Goal: Task Accomplishment & Management: Manage account settings

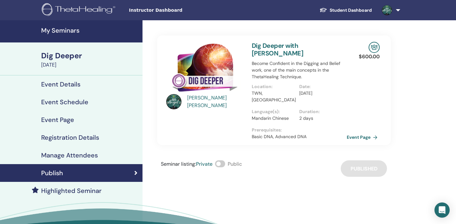
click at [71, 30] on h4 "My Seminars" at bounding box center [90, 31] width 98 height 8
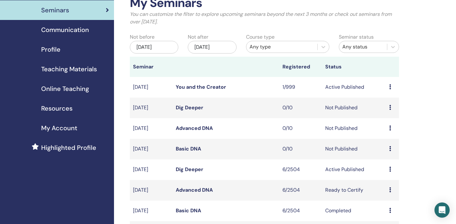
scroll to position [69, 0]
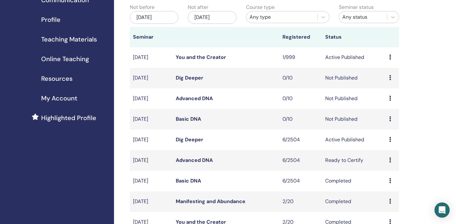
click at [391, 159] on icon at bounding box center [391, 160] width 2 height 5
click at [391, 166] on link "Preview" at bounding box center [386, 164] width 18 height 7
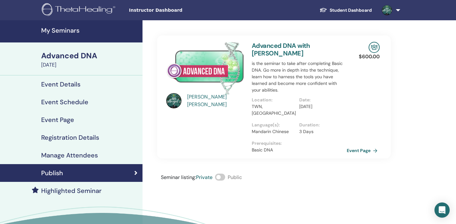
click at [60, 31] on h4 "My Seminars" at bounding box center [90, 31] width 98 height 8
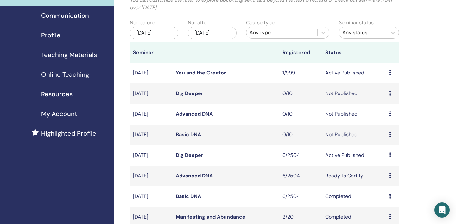
scroll to position [55, 0]
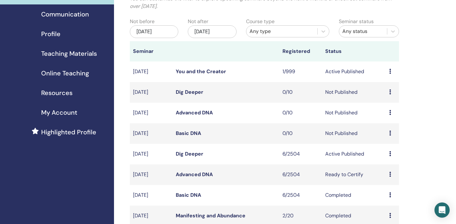
click at [391, 134] on icon at bounding box center [391, 133] width 2 height 5
click at [384, 141] on link "Preview" at bounding box center [385, 139] width 18 height 7
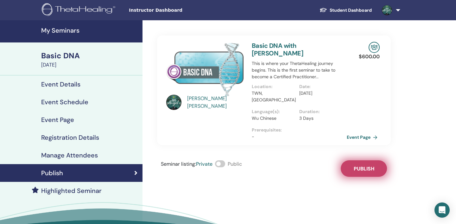
click at [375, 160] on button "Publish" at bounding box center [364, 168] width 46 height 16
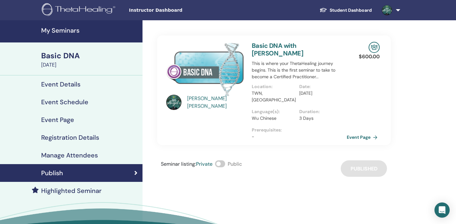
click at [67, 31] on h4 "My Seminars" at bounding box center [90, 31] width 98 height 8
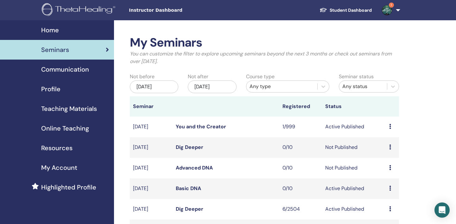
click at [391, 188] on icon at bounding box center [391, 188] width 2 height 5
click at [389, 193] on link "Preview" at bounding box center [386, 192] width 18 height 7
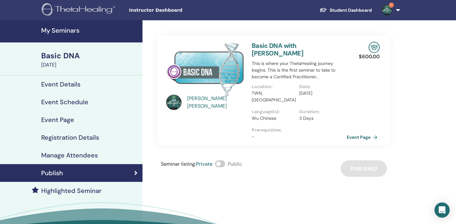
click at [63, 31] on h4 "My Seminars" at bounding box center [90, 31] width 98 height 8
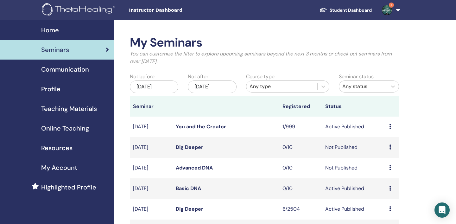
click at [390, 167] on td "Preview Edit Attendees Cancel" at bounding box center [392, 168] width 13 height 21
click at [391, 167] on icon at bounding box center [391, 167] width 2 height 5
click at [391, 171] on link "Preview" at bounding box center [386, 172] width 18 height 7
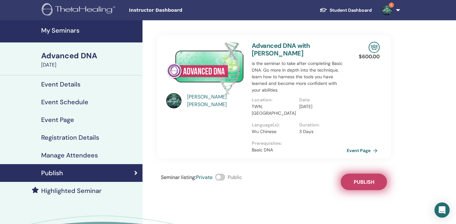
click at [364, 179] on span "Publish" at bounding box center [364, 182] width 21 height 7
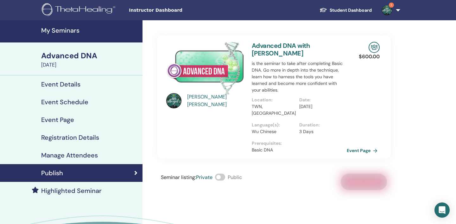
click at [71, 33] on h4 "My Seminars" at bounding box center [90, 31] width 98 height 8
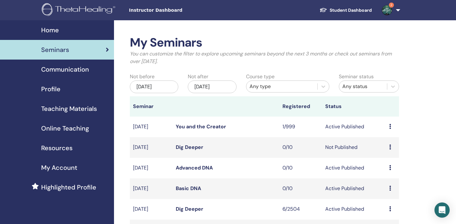
click at [391, 148] on icon at bounding box center [391, 147] width 2 height 5
click at [388, 154] on link "Preview" at bounding box center [385, 153] width 18 height 7
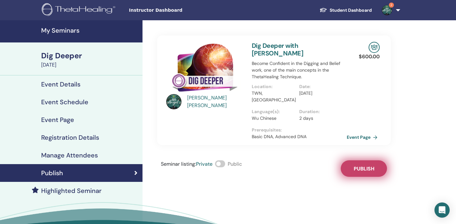
click at [363, 165] on span "Publish" at bounding box center [364, 168] width 21 height 7
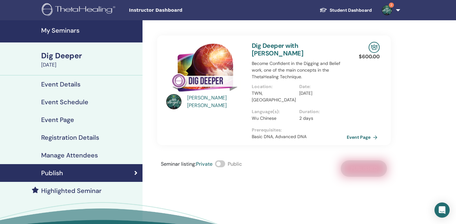
click at [65, 29] on h4 "My Seminars" at bounding box center [90, 31] width 98 height 8
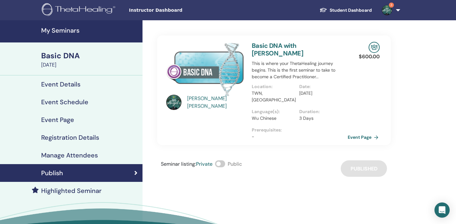
click at [367, 133] on link "Event Page" at bounding box center [364, 138] width 33 height 10
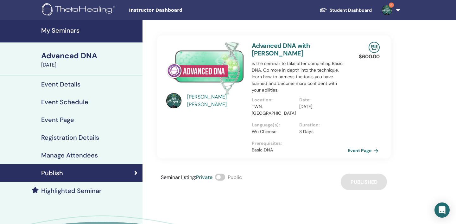
click at [377, 146] on link "Event Page" at bounding box center [364, 151] width 33 height 10
click at [378, 146] on link "Event Page" at bounding box center [364, 151] width 33 height 10
click at [399, 131] on div "Mike Wu Advanced DNA with Mike Wu is the seminar to take after completing Basic…" at bounding box center [295, 149] width 304 height 259
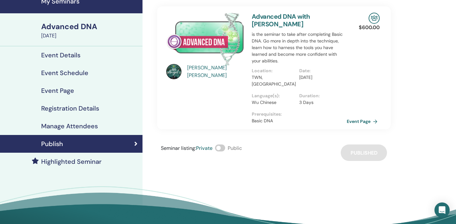
scroll to position [24, 0]
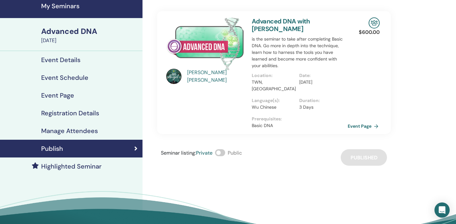
click at [376, 121] on link "Event Page" at bounding box center [364, 126] width 33 height 10
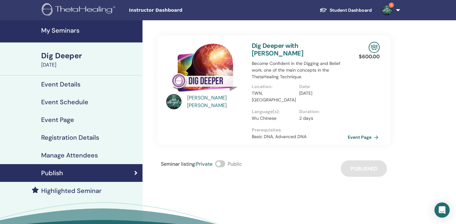
click at [376, 133] on link "Event Page" at bounding box center [364, 138] width 33 height 10
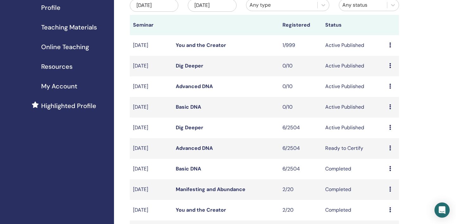
scroll to position [83, 0]
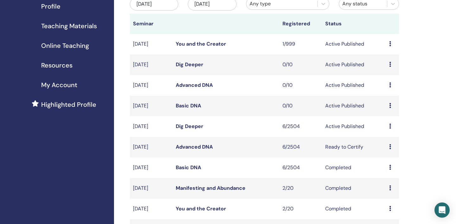
click at [391, 106] on icon at bounding box center [391, 105] width 2 height 5
click at [382, 121] on link "Edit" at bounding box center [381, 121] width 9 height 7
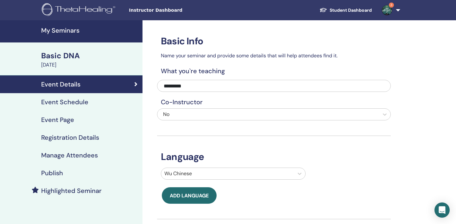
click at [84, 104] on h4 "Event Schedule" at bounding box center [64, 102] width 47 height 8
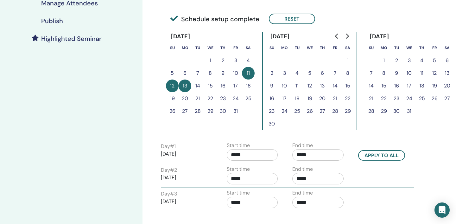
scroll to position [164, 0]
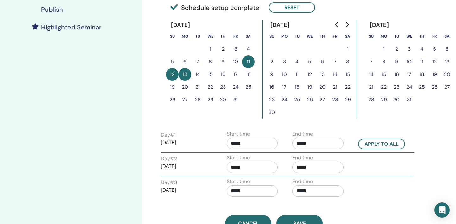
click at [186, 76] on button "13" at bounding box center [185, 74] width 13 height 13
click at [249, 63] on button "11" at bounding box center [248, 61] width 13 height 13
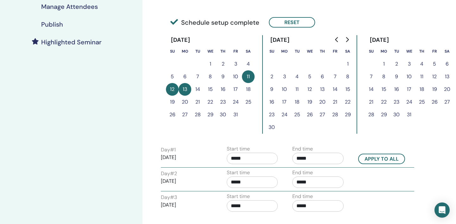
scroll to position [146, 0]
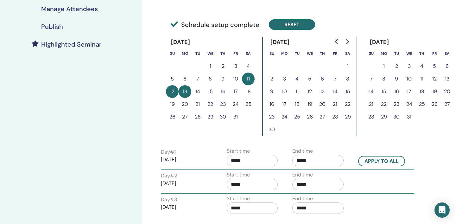
click at [292, 24] on button "Reset" at bounding box center [292, 24] width 46 height 10
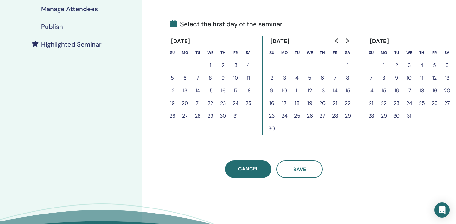
click at [249, 78] on button "11" at bounding box center [248, 78] width 13 height 13
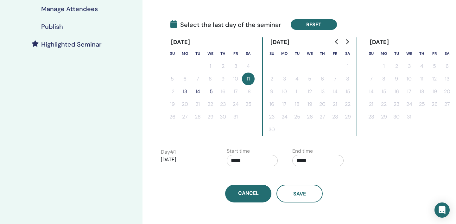
click at [311, 23] on button "Reset" at bounding box center [314, 24] width 46 height 10
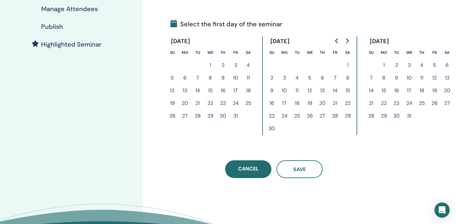
click at [249, 78] on button "11" at bounding box center [248, 78] width 13 height 13
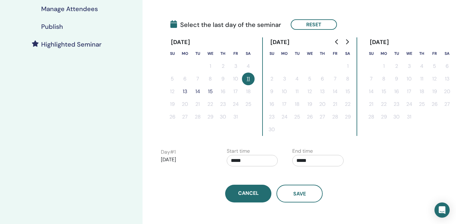
click at [184, 93] on button "13" at bounding box center [185, 91] width 13 height 13
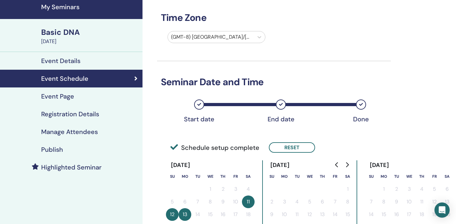
scroll to position [0, 0]
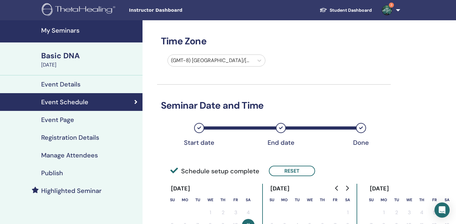
click at [80, 30] on h4 "My Seminars" at bounding box center [90, 31] width 98 height 8
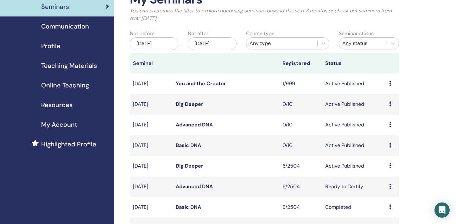
scroll to position [46, 0]
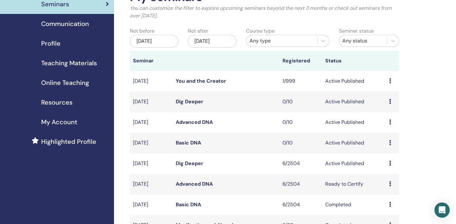
click at [390, 142] on icon at bounding box center [391, 142] width 2 height 5
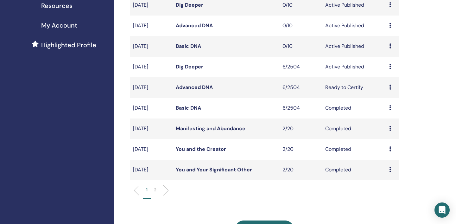
scroll to position [140, 0]
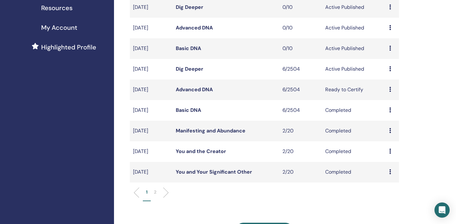
click at [391, 109] on icon at bounding box center [391, 109] width 2 height 5
click at [391, 113] on link "Preview" at bounding box center [386, 114] width 18 height 7
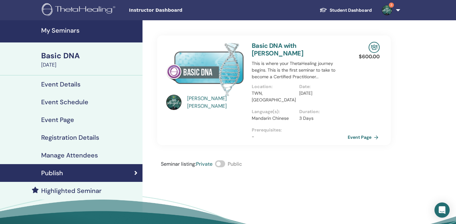
click at [377, 133] on link "Event Page" at bounding box center [364, 138] width 33 height 10
click at [68, 30] on h4 "My Seminars" at bounding box center [90, 31] width 98 height 8
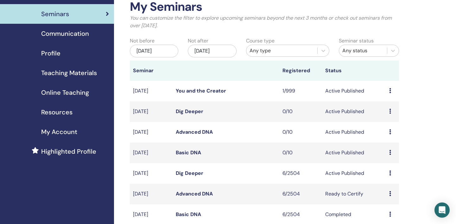
scroll to position [37, 0]
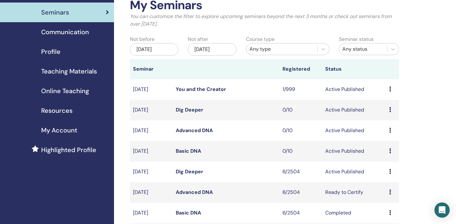
click at [391, 150] on icon at bounding box center [391, 150] width 2 height 5
click at [383, 164] on link "Edit" at bounding box center [380, 164] width 9 height 7
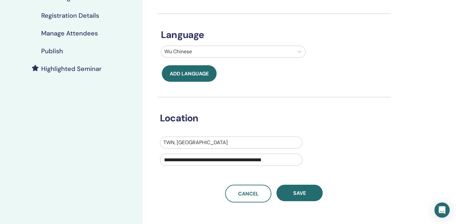
scroll to position [121, 0]
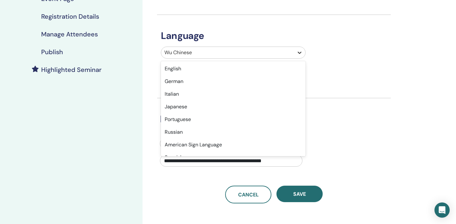
click at [301, 54] on icon at bounding box center [300, 52] width 6 height 6
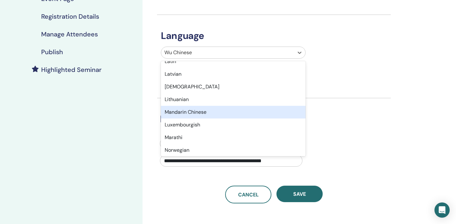
click at [266, 117] on div "Mandarin Chinese" at bounding box center [233, 112] width 145 height 13
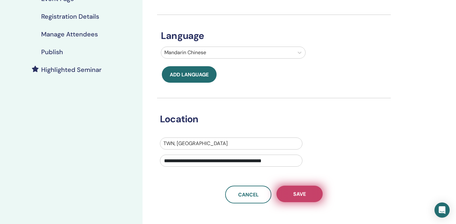
click at [301, 196] on span "Save" at bounding box center [300, 194] width 13 height 7
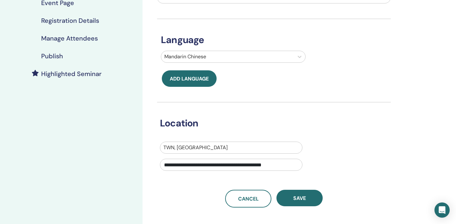
scroll to position [117, 0]
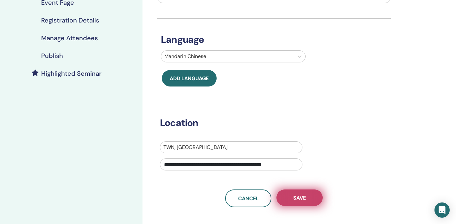
click at [299, 200] on span "Save" at bounding box center [300, 198] width 13 height 7
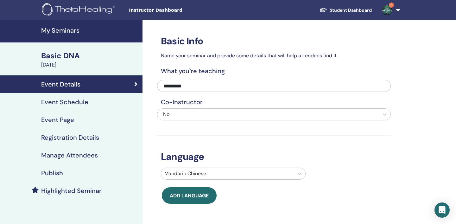
click at [72, 32] on h4 "My Seminars" at bounding box center [90, 31] width 98 height 8
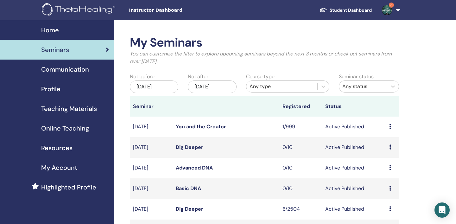
click at [391, 168] on div "Preview Edit Attendees Cancel" at bounding box center [393, 168] width 7 height 8
click at [382, 183] on link "Edit" at bounding box center [381, 182] width 9 height 7
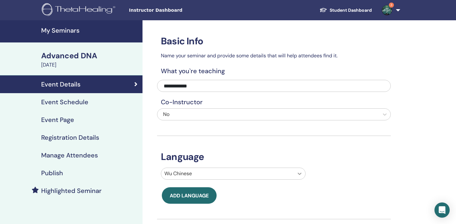
click at [302, 173] on div "Wu Chinese" at bounding box center [233, 174] width 145 height 12
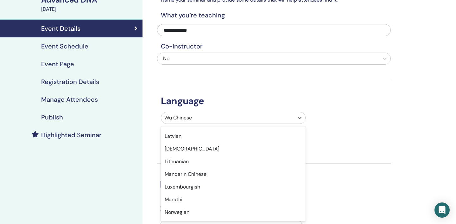
scroll to position [342, 0]
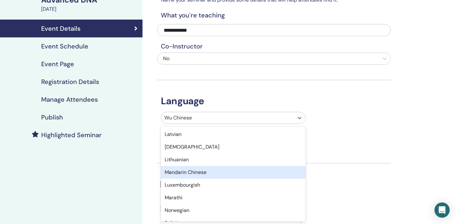
click at [234, 173] on div "Mandarin Chinese" at bounding box center [233, 172] width 145 height 13
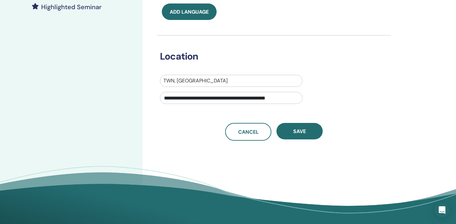
scroll to position [185, 0]
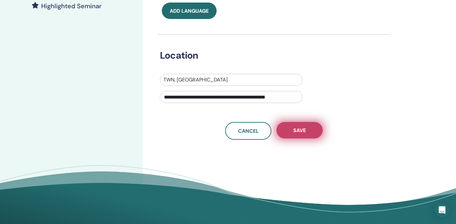
click at [305, 130] on span "Save" at bounding box center [300, 130] width 13 height 7
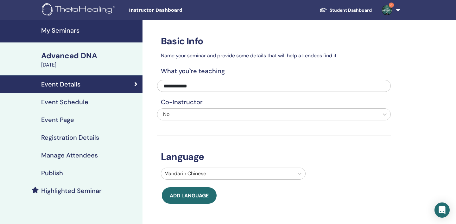
click at [74, 32] on h4 "My Seminars" at bounding box center [90, 31] width 98 height 8
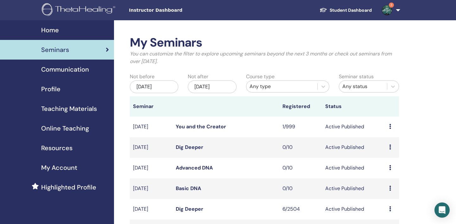
click at [391, 148] on icon at bounding box center [391, 147] width 2 height 5
click at [384, 162] on link "Edit" at bounding box center [380, 162] width 9 height 7
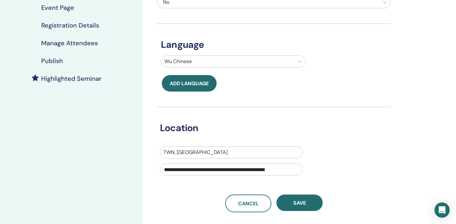
scroll to position [113, 0]
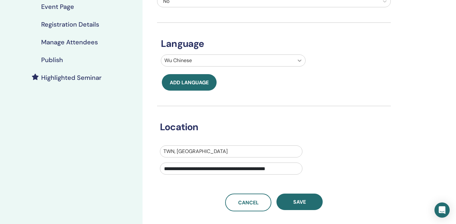
click at [301, 61] on icon at bounding box center [300, 60] width 6 height 6
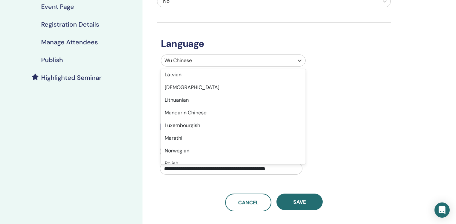
scroll to position [351, 0]
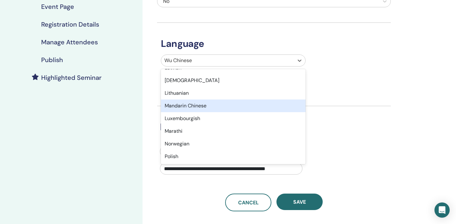
click at [223, 107] on div "Mandarin Chinese" at bounding box center [233, 106] width 145 height 13
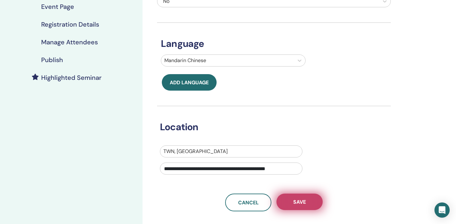
click at [301, 204] on span "Save" at bounding box center [300, 202] width 13 height 7
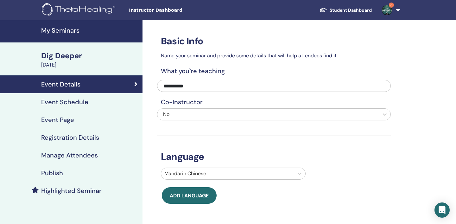
click at [73, 32] on h4 "My Seminars" at bounding box center [90, 31] width 98 height 8
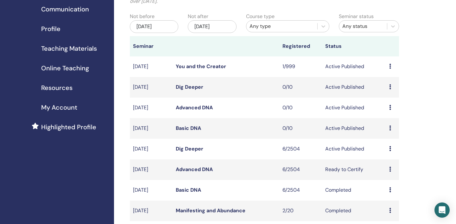
scroll to position [62, 0]
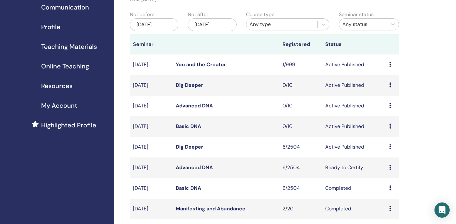
click at [390, 166] on icon at bounding box center [391, 167] width 2 height 5
click at [386, 171] on link "Preview" at bounding box center [385, 170] width 18 height 7
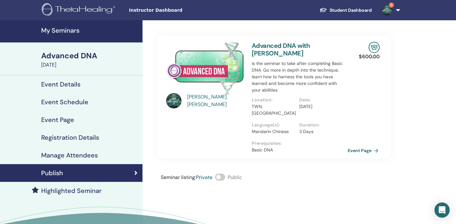
click at [376, 146] on link "Event Page" at bounding box center [364, 151] width 33 height 10
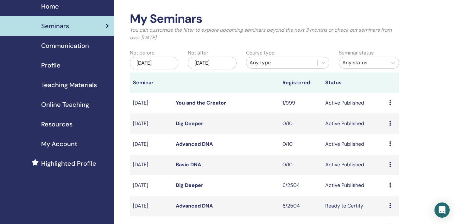
scroll to position [33, 0]
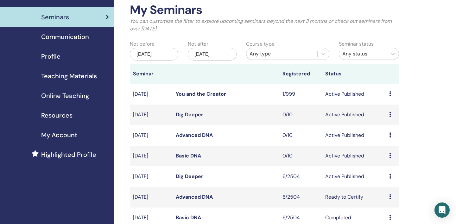
click at [391, 114] on div "Preview Edit Attendees Cancel" at bounding box center [393, 115] width 7 height 8
click at [389, 122] on link "Preview" at bounding box center [386, 119] width 18 height 7
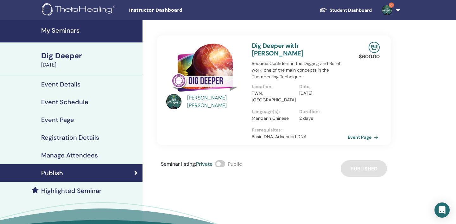
click at [377, 133] on link "Event Page" at bounding box center [364, 138] width 33 height 10
click at [68, 120] on h4 "Event Page" at bounding box center [57, 120] width 33 height 8
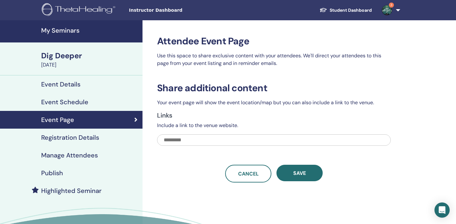
click at [56, 173] on h4 "Publish" at bounding box center [52, 173] width 22 height 8
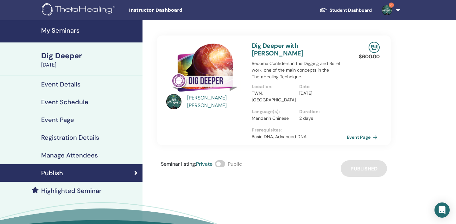
click at [67, 30] on h4 "My Seminars" at bounding box center [90, 31] width 98 height 8
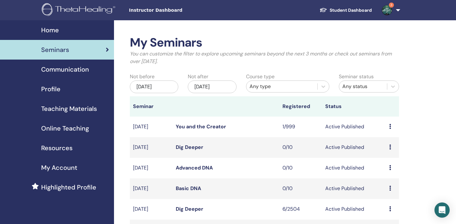
click at [391, 148] on icon at bounding box center [391, 147] width 2 height 5
click at [384, 162] on link "Edit" at bounding box center [380, 163] width 9 height 7
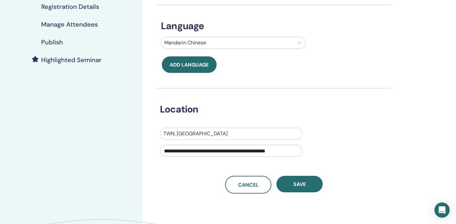
scroll to position [132, 0]
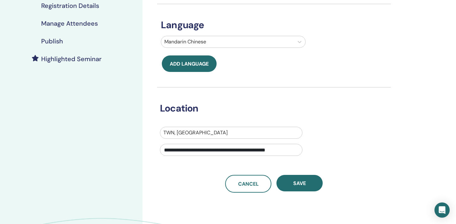
click at [283, 42] on div at bounding box center [228, 41] width 126 height 9
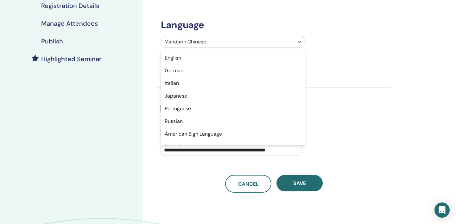
scroll to position [303, 0]
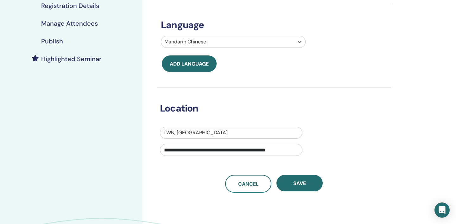
click at [283, 42] on div at bounding box center [228, 41] width 126 height 9
click at [377, 70] on div "Language Mandarin Chinese Add language" at bounding box center [274, 38] width 234 height 68
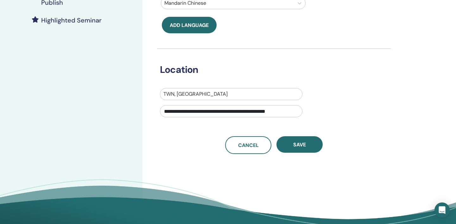
scroll to position [171, 0]
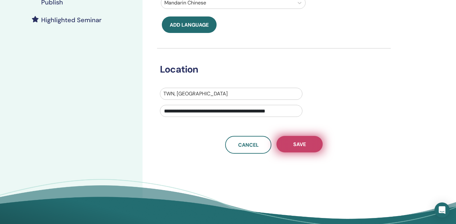
click at [299, 146] on span "Save" at bounding box center [300, 144] width 13 height 7
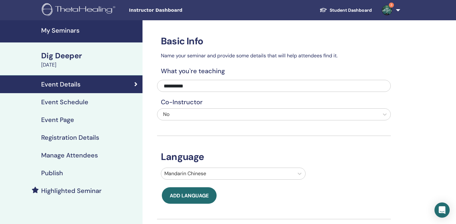
click at [80, 106] on h4 "Event Schedule" at bounding box center [64, 102] width 47 height 8
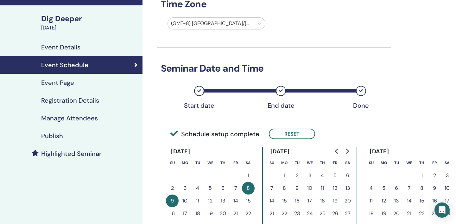
scroll to position [37, 0]
click at [68, 80] on h4 "Event Page" at bounding box center [57, 83] width 33 height 8
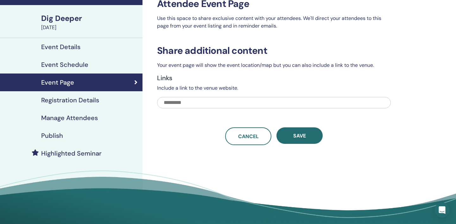
click at [83, 101] on h4 "Registration Details" at bounding box center [70, 100] width 58 height 8
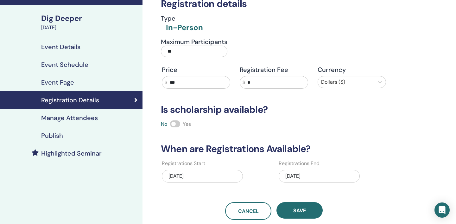
click at [74, 120] on h4 "Manage Attendees" at bounding box center [69, 118] width 57 height 8
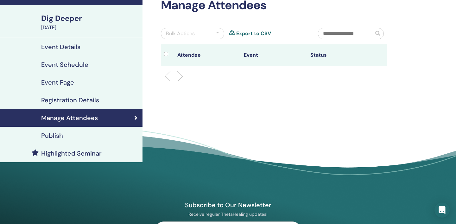
click at [59, 137] on h4 "Publish" at bounding box center [52, 136] width 22 height 8
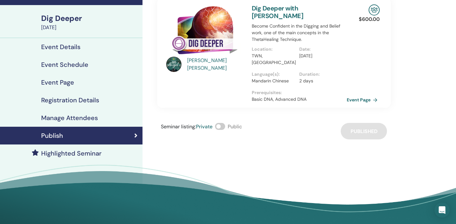
click at [68, 84] on h4 "Event Page" at bounding box center [57, 83] width 33 height 8
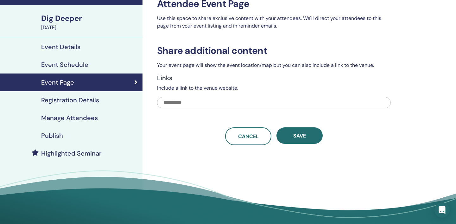
click at [74, 49] on h4 "Event Details" at bounding box center [60, 47] width 39 height 8
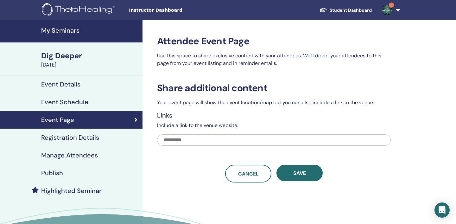
click at [60, 29] on h4 "My Seminars" at bounding box center [90, 31] width 98 height 8
